Goal: Check status: Check status

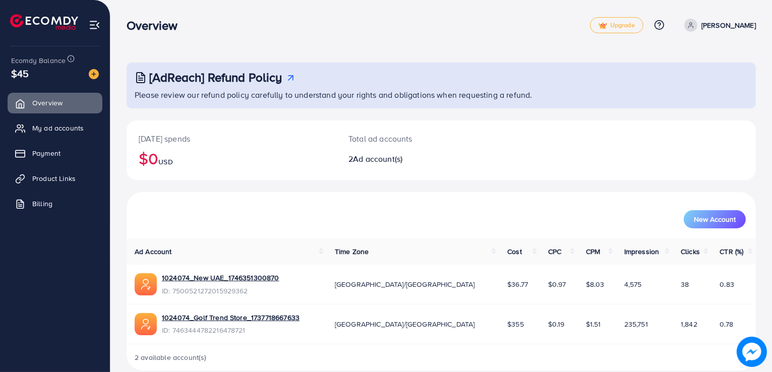
scroll to position [14, 0]
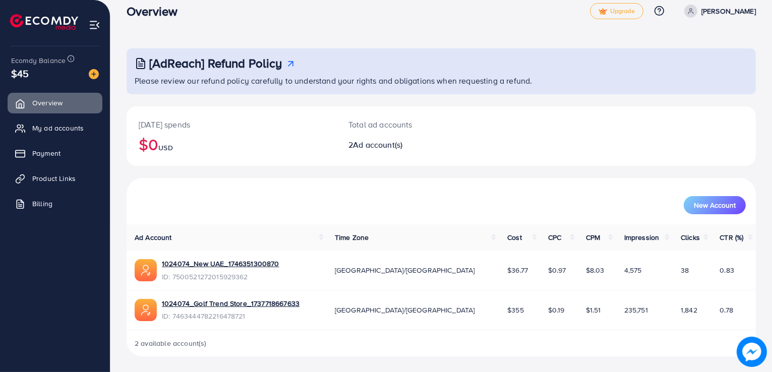
click at [507, 268] on span "$36.77" at bounding box center [517, 270] width 21 height 10
click at [227, 260] on link "1024074_New UAE_1746351300870" at bounding box center [220, 264] width 117 height 10
click at [210, 277] on span "ID: 7500521272015929362" at bounding box center [220, 277] width 117 height 10
click at [222, 262] on link "1024074_New UAE_1746351300870" at bounding box center [220, 264] width 117 height 10
click at [214, 267] on link "1024074_New UAE_1746351300870" at bounding box center [220, 264] width 117 height 10
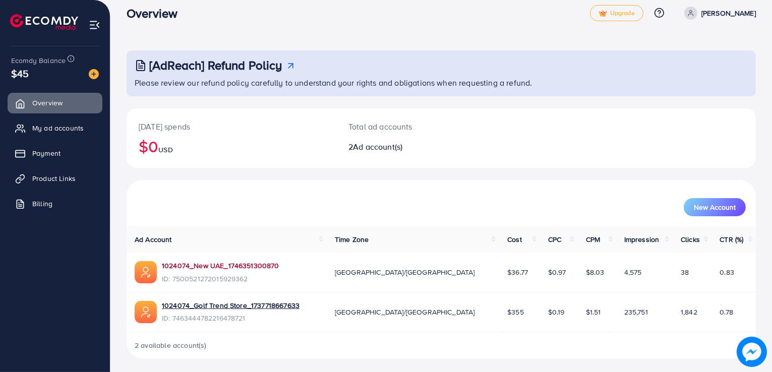
scroll to position [0, 0]
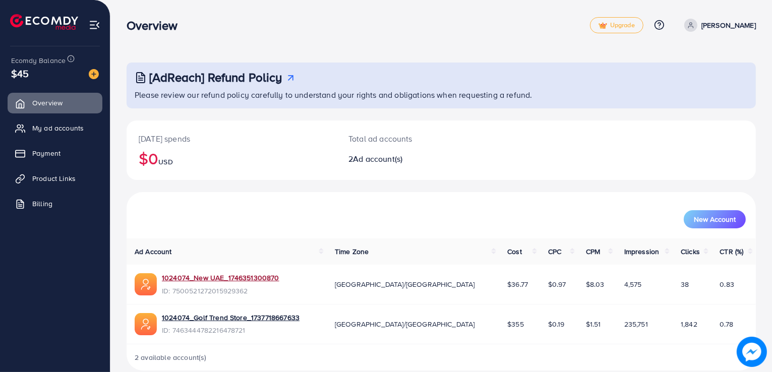
click at [739, 27] on p "[PERSON_NAME]" at bounding box center [728, 25] width 54 height 12
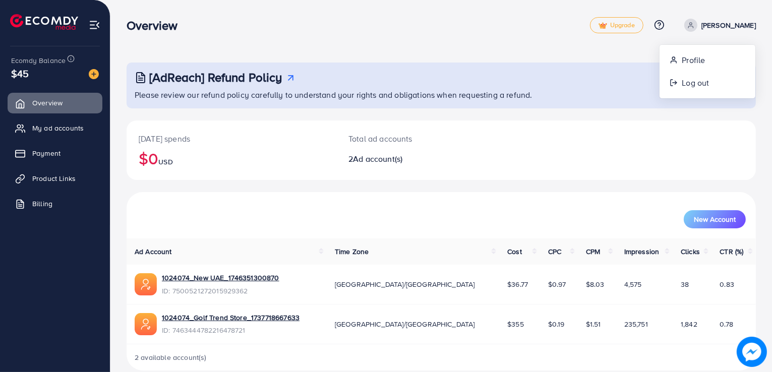
click at [593, 141] on div "Today's spends $0 USD Total ad accounts 2 Ad account(s)" at bounding box center [441, 149] width 629 height 59
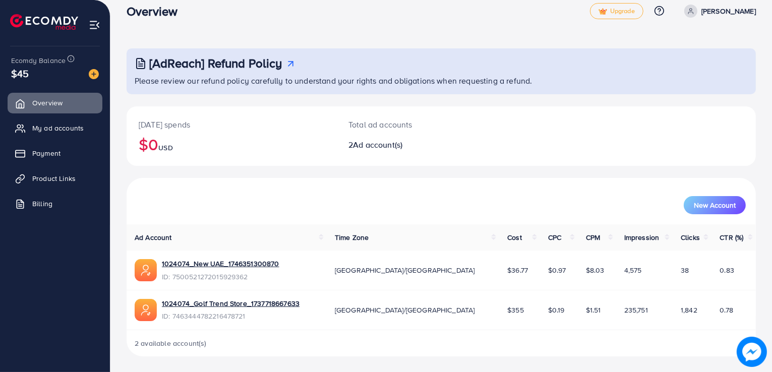
click at [739, 12] on p "[PERSON_NAME]" at bounding box center [728, 11] width 54 height 12
click at [703, 43] on span "Profile" at bounding box center [693, 46] width 23 height 12
select select "********"
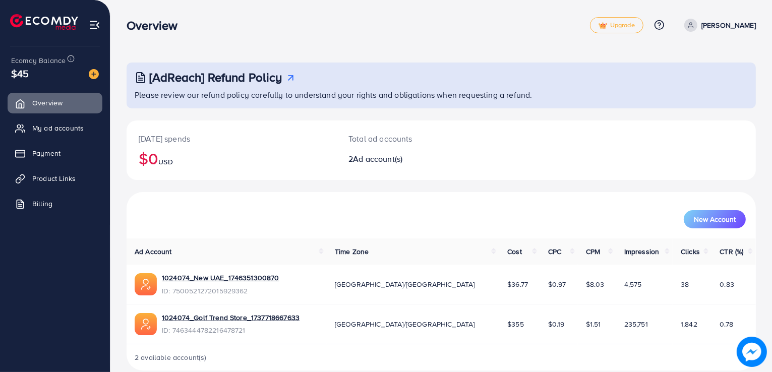
scroll to position [14, 0]
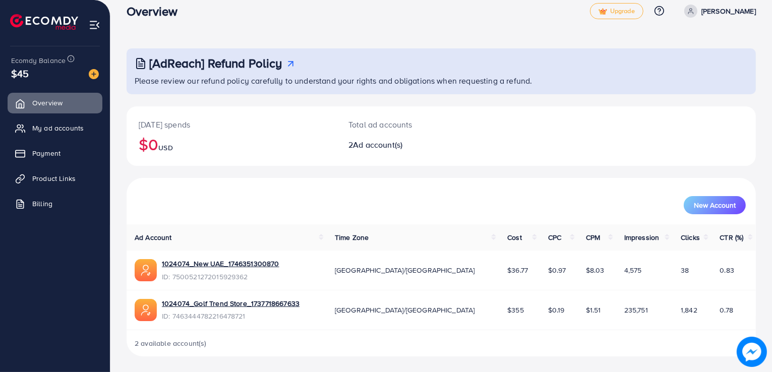
click at [213, 276] on span "ID: 7500521272015929362" at bounding box center [220, 277] width 117 height 10
click at [259, 304] on link "1024074_Golf Trend Store_1737718667633" at bounding box center [231, 303] width 138 height 10
click at [366, 137] on div "Total ad accounts 2 Ad account(s)" at bounding box center [414, 135] width 157 height 59
click at [360, 147] on span "Ad account(s)" at bounding box center [377, 144] width 49 height 11
click at [43, 128] on span "My ad accounts" at bounding box center [60, 128] width 51 height 10
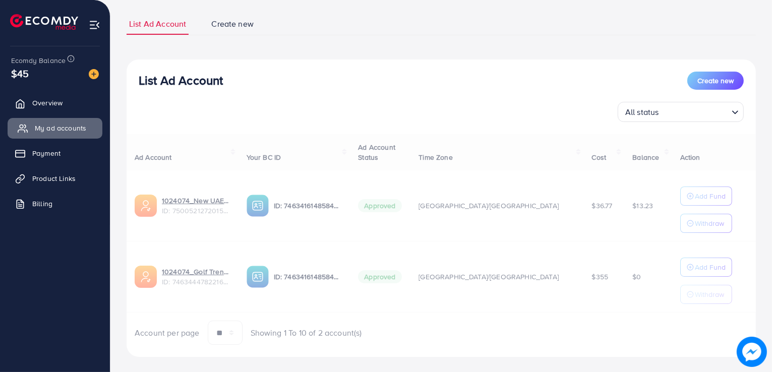
scroll to position [74, 0]
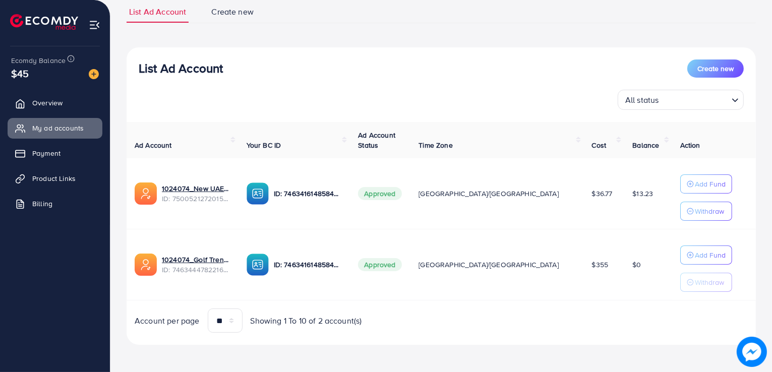
click at [95, 27] on img at bounding box center [95, 25] width 12 height 12
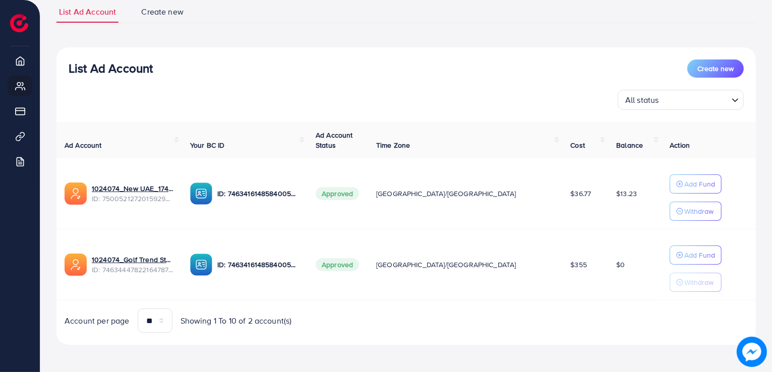
click at [19, 24] on img at bounding box center [19, 23] width 18 height 18
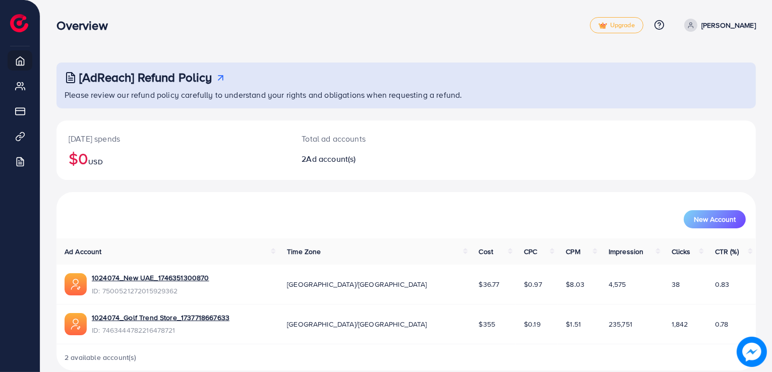
scroll to position [14, 0]
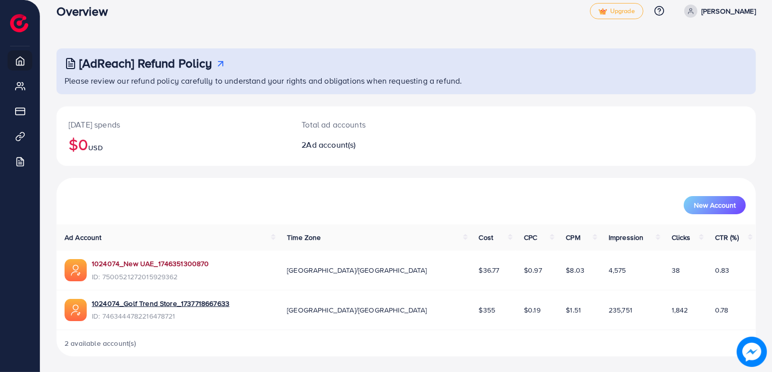
click at [154, 260] on link "1024074_New UAE_1746351300870" at bounding box center [150, 264] width 117 height 10
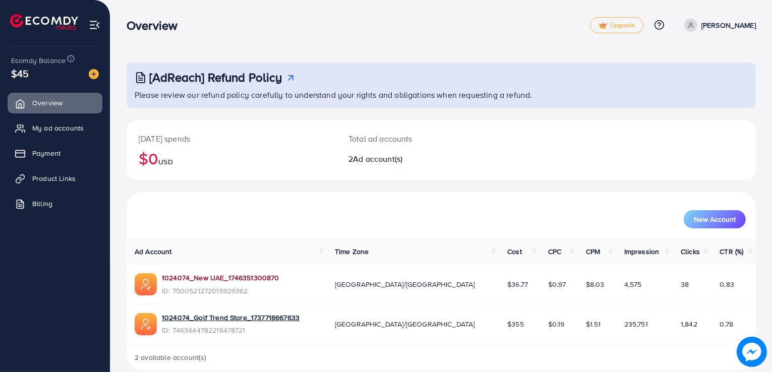
click at [210, 283] on link "1024074_New UAE_1746351300870" at bounding box center [220, 278] width 117 height 10
